Goal: Understand process/instructions: Learn how to perform a task or action

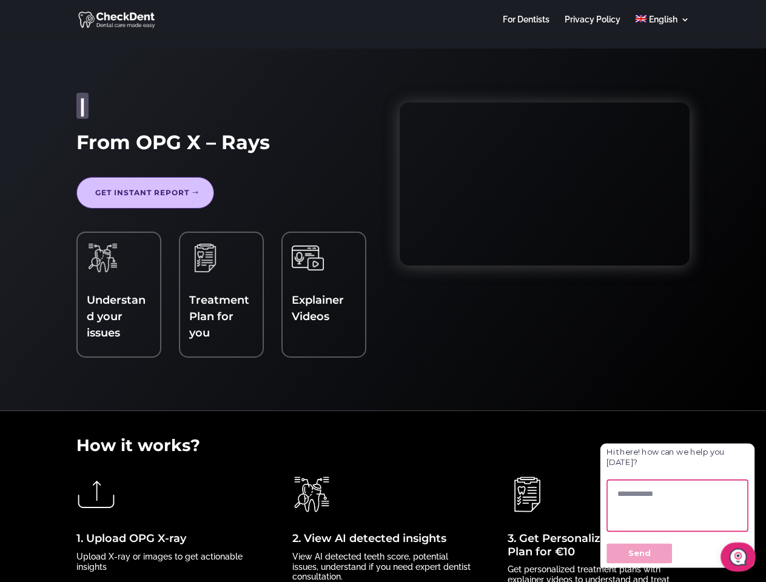
click at [383, 291] on div "Get Second Opinion Identify Issues Get Treatment Plan Understand Better | From …" at bounding box center [382, 230] width 613 height 290
click at [383, 19] on div at bounding box center [382, 19] width 613 height 39
click at [118, 295] on span "Understand your issues" at bounding box center [116, 317] width 59 height 46
click at [323, 286] on div "Explainer Videos" at bounding box center [324, 286] width 64 height 89
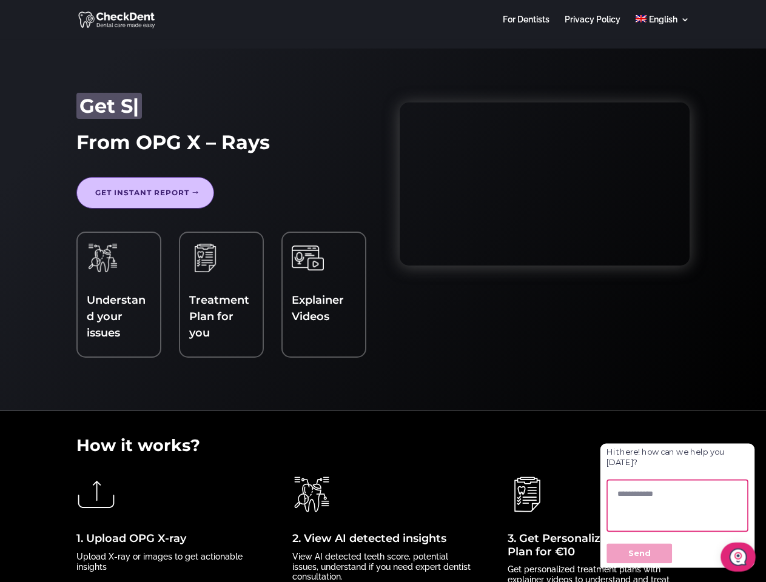
click at [167, 524] on div "1. Upload OPG X-ray Upload X-ray or images to get actionable insights" at bounding box center [167, 523] width 182 height 97
click at [383, 528] on div "2. View AI detected insights View AI detected teeth score, potential issues, un…" at bounding box center [383, 528] width 182 height 107
click at [725, 544] on textarea at bounding box center [698, 527] width 177 height 66
